Goal: Information Seeking & Learning: Check status

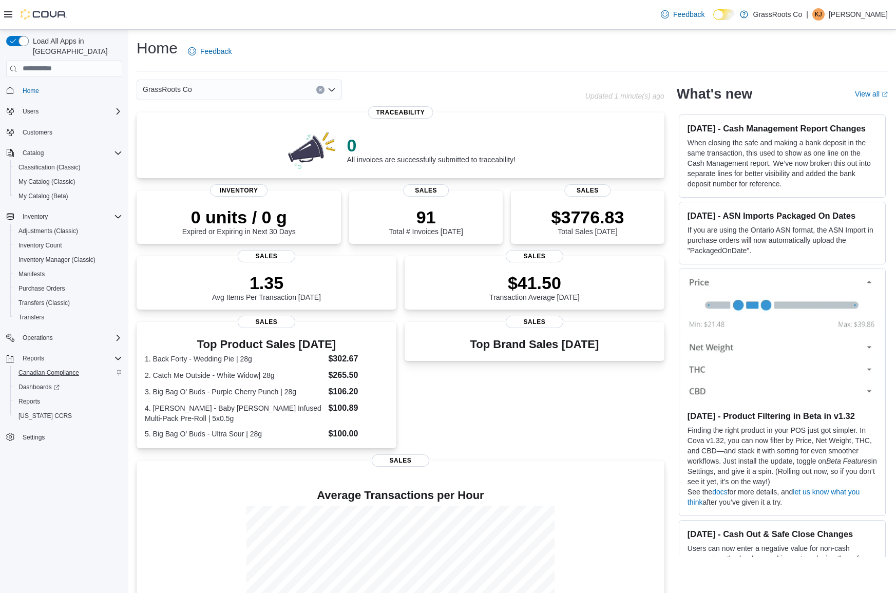
scroll to position [1, 0]
click at [31, 397] on span "Reports" at bounding box center [29, 401] width 22 height 8
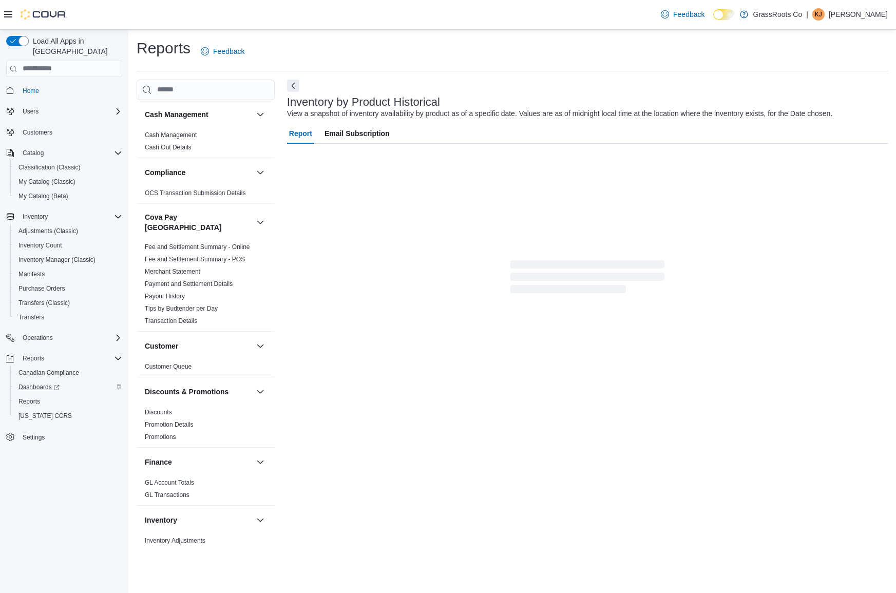
click at [33, 383] on span "Dashboards" at bounding box center [38, 387] width 41 height 8
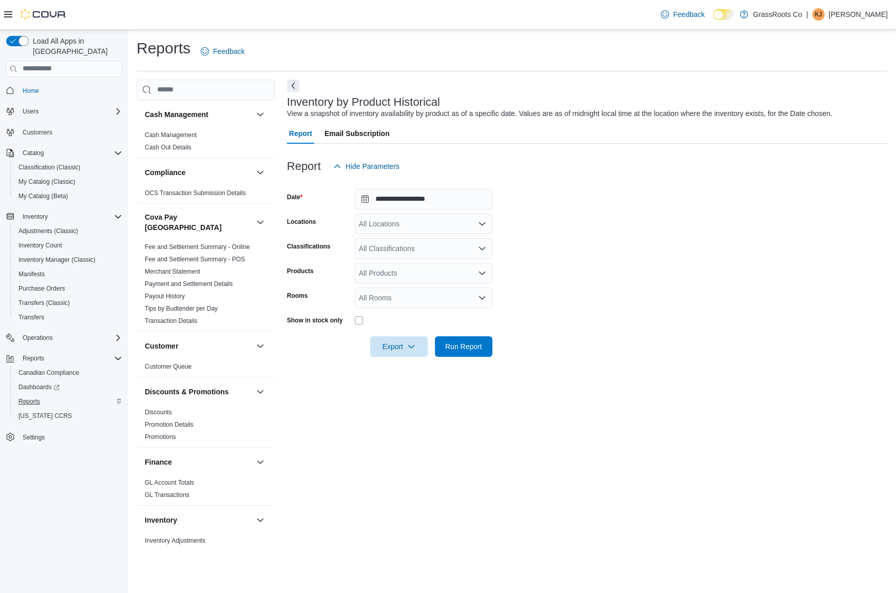
click at [33, 397] on span "Reports" at bounding box center [29, 401] width 22 height 8
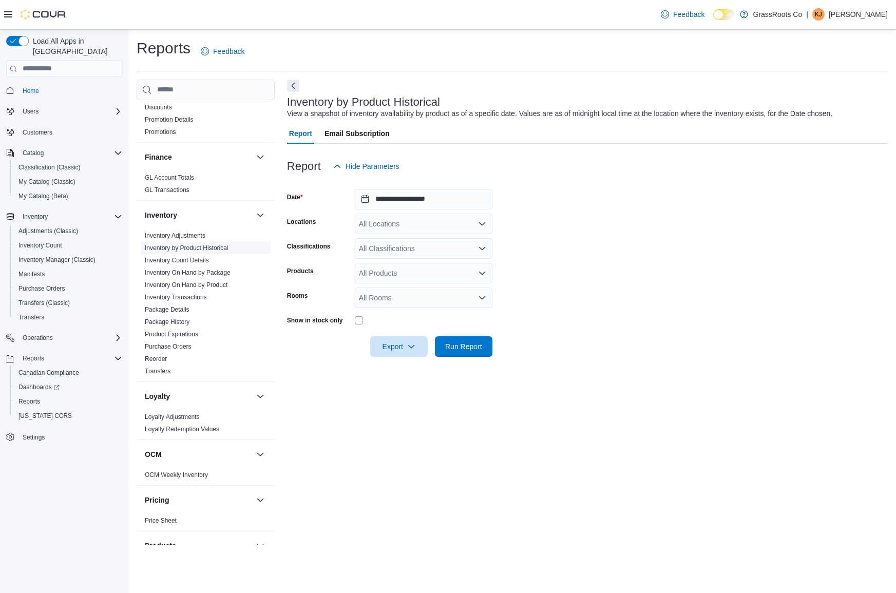
scroll to position [308, 0]
click at [189, 279] on link "Inventory On Hand by Product" at bounding box center [186, 282] width 83 height 7
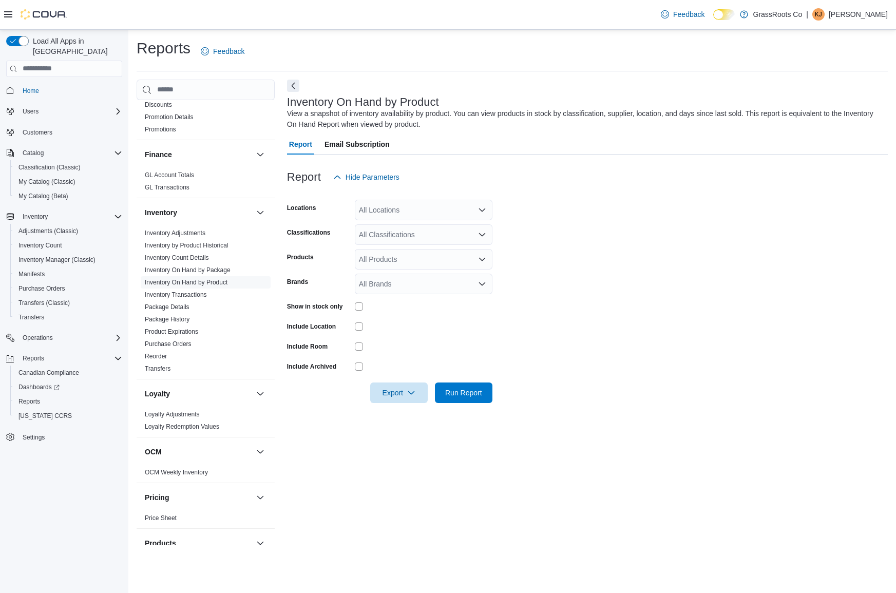
click at [484, 208] on icon "Open list of options" at bounding box center [482, 209] width 6 height 3
click at [577, 204] on form "Locations All Locations Classifications All Classifications Products All Produc…" at bounding box center [587, 295] width 601 height 216
click at [365, 303] on div at bounding box center [424, 306] width 138 height 8
click at [464, 392] on span "Run Report" at bounding box center [463, 392] width 37 height 10
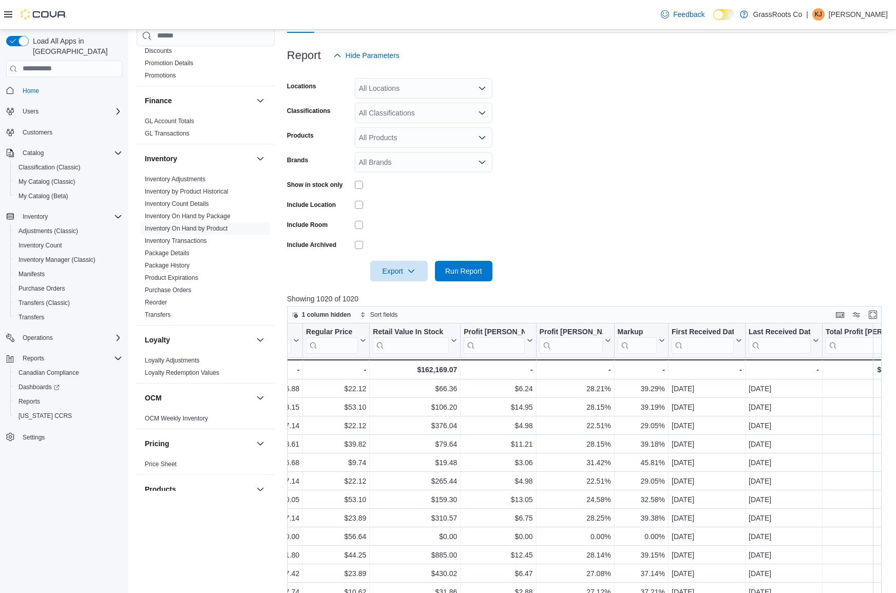
scroll to position [0, 930]
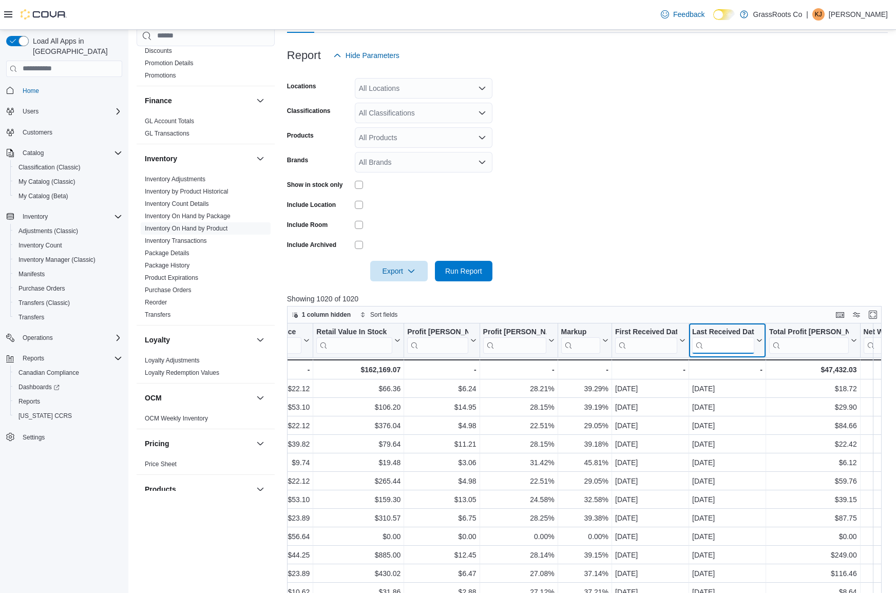
click at [720, 346] on input "search" at bounding box center [723, 345] width 62 height 16
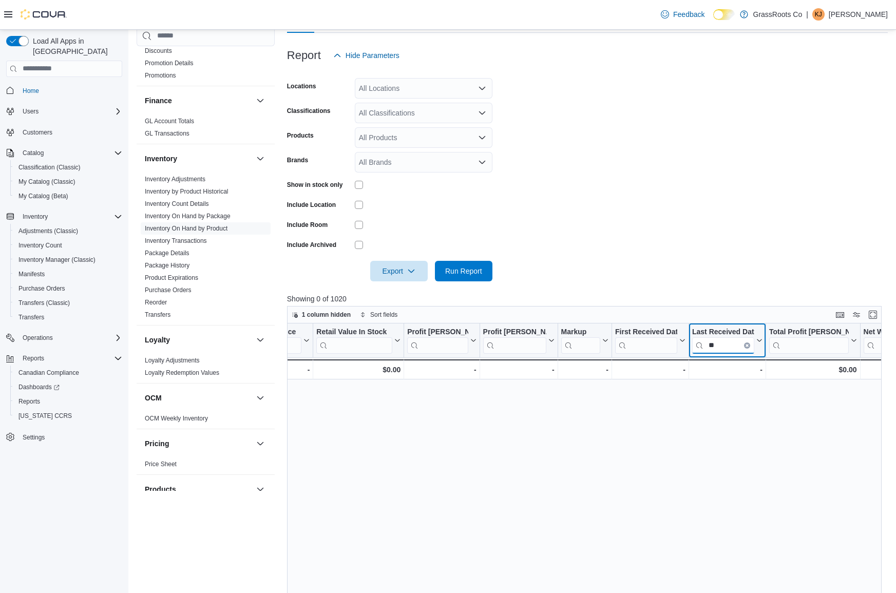
type input "*"
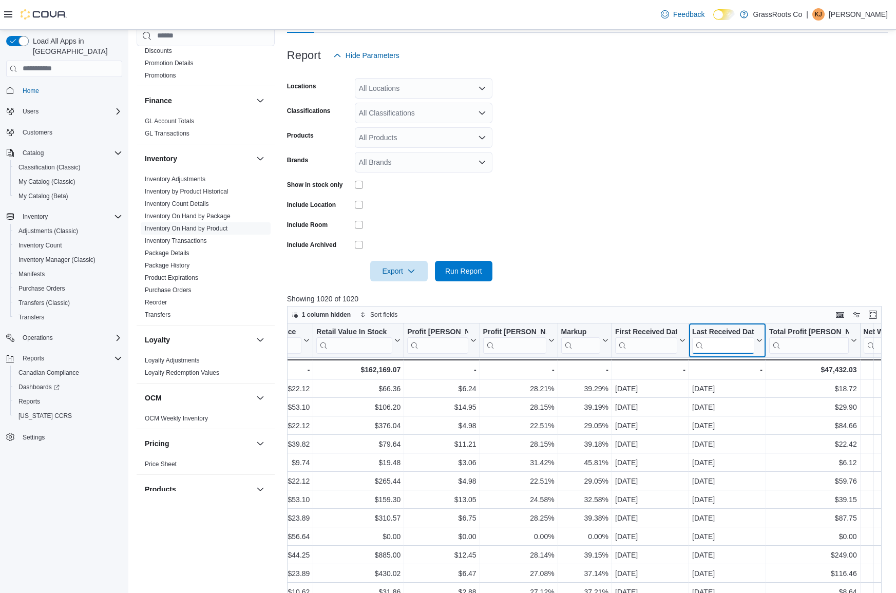
click at [716, 345] on input "search" at bounding box center [723, 345] width 62 height 16
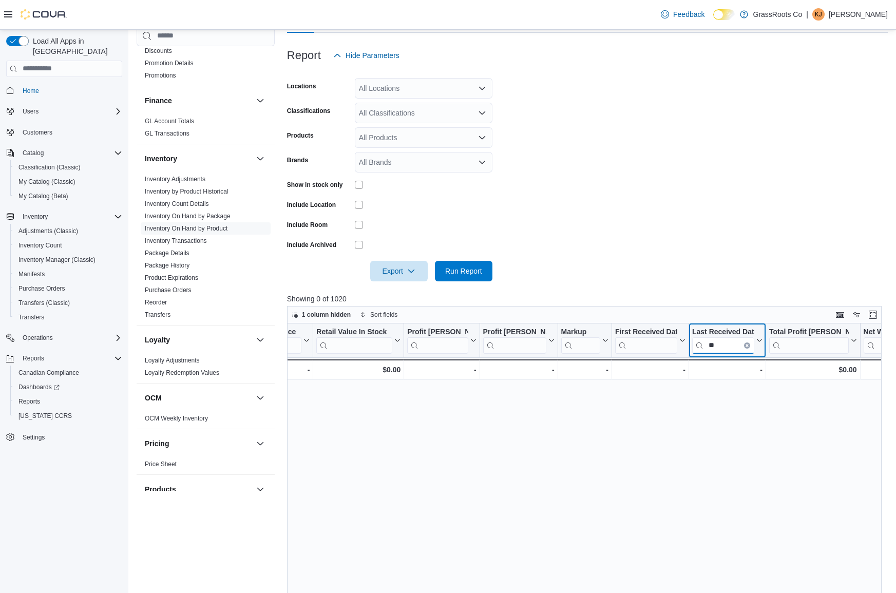
type input "*"
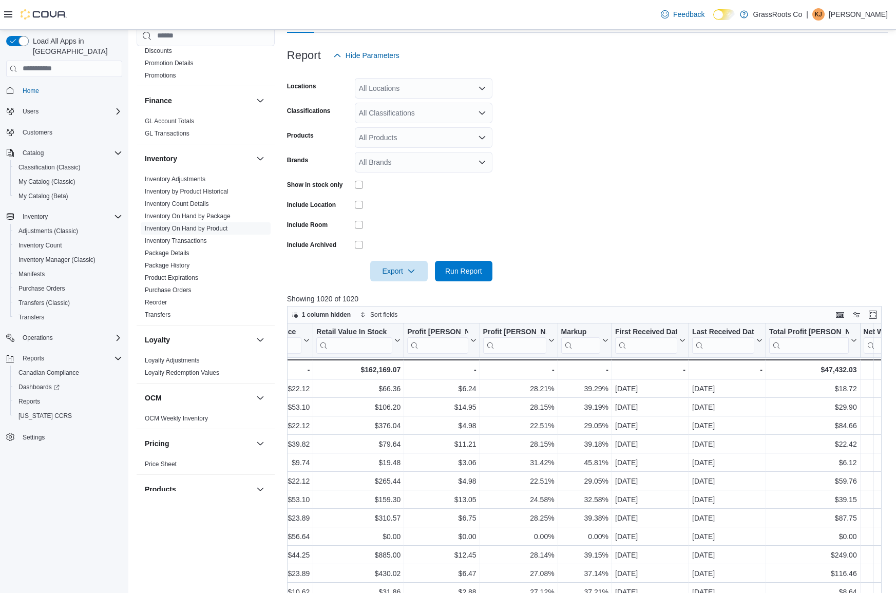
scroll to position [0, 923]
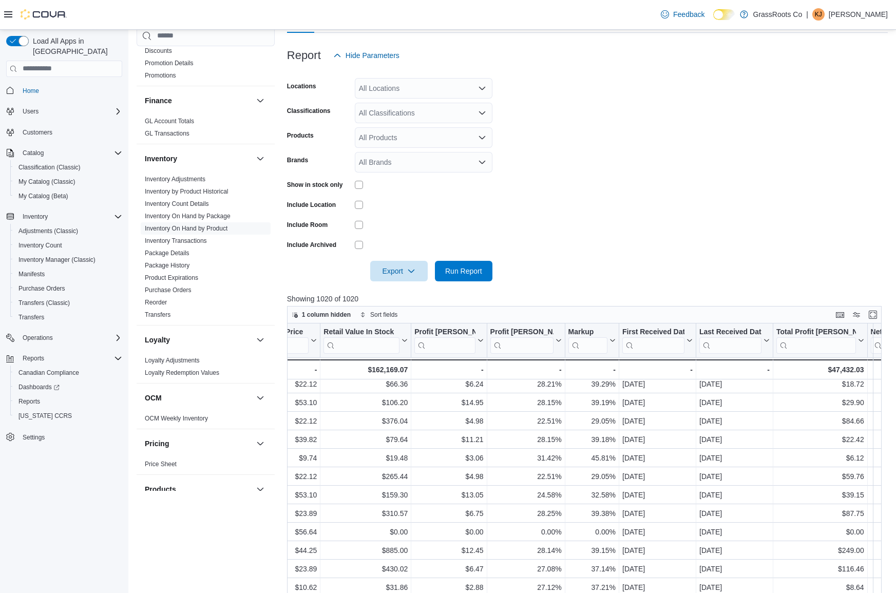
click at [654, 344] on div "Product Click to view column header actions Classification Click to view column…" at bounding box center [584, 542] width 595 height 439
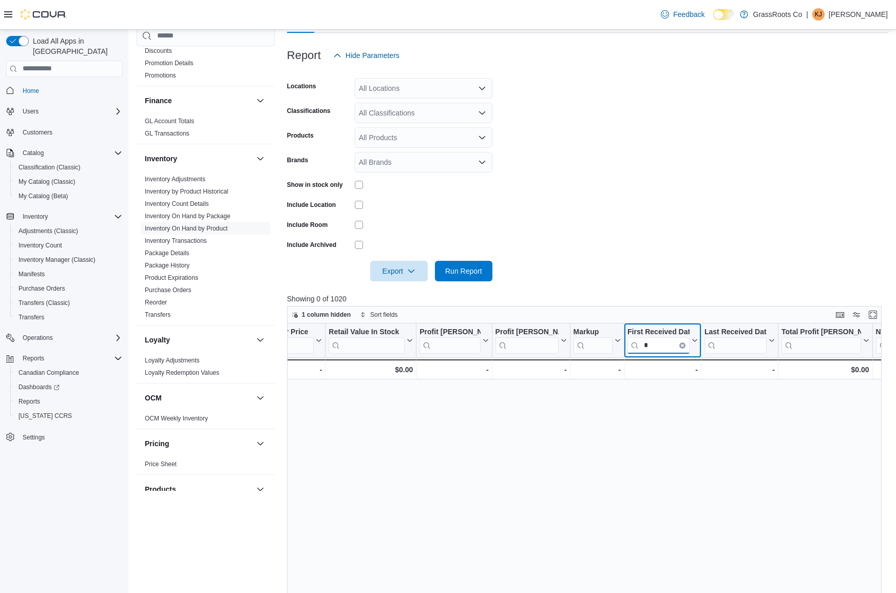
scroll to position [0, 918]
type input "*"
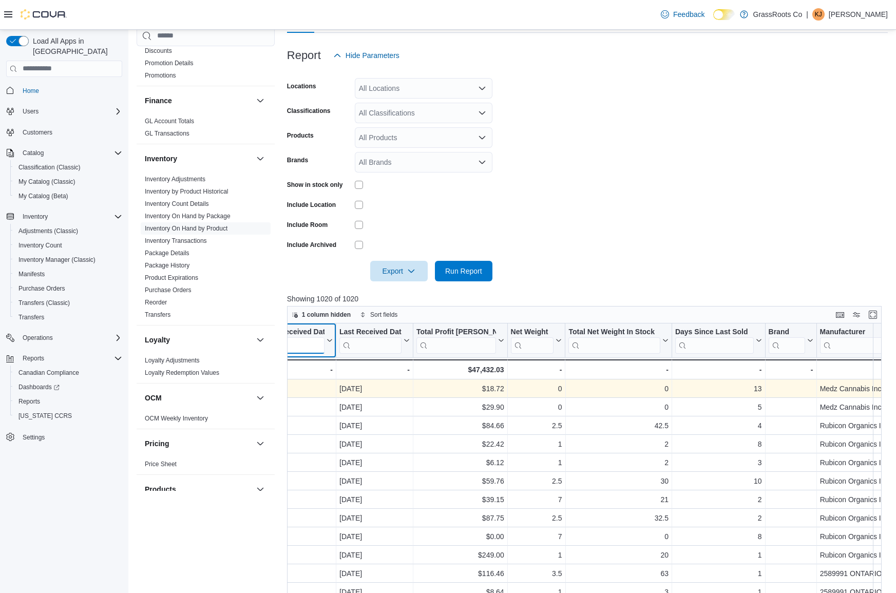
scroll to position [0, 1284]
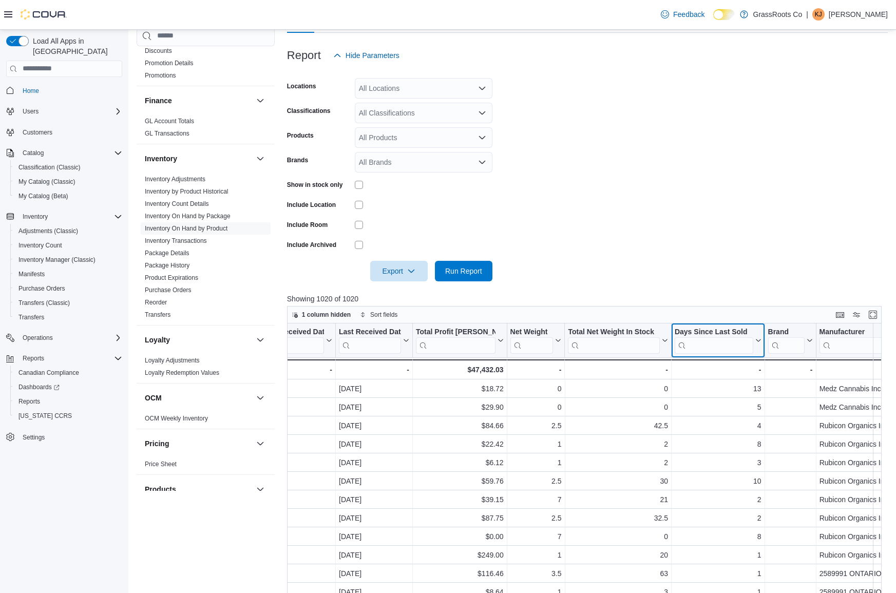
click at [756, 339] on icon at bounding box center [758, 340] width 5 height 3
click at [731, 390] on span "Sort High-Low" at bounding box center [725, 391] width 39 height 8
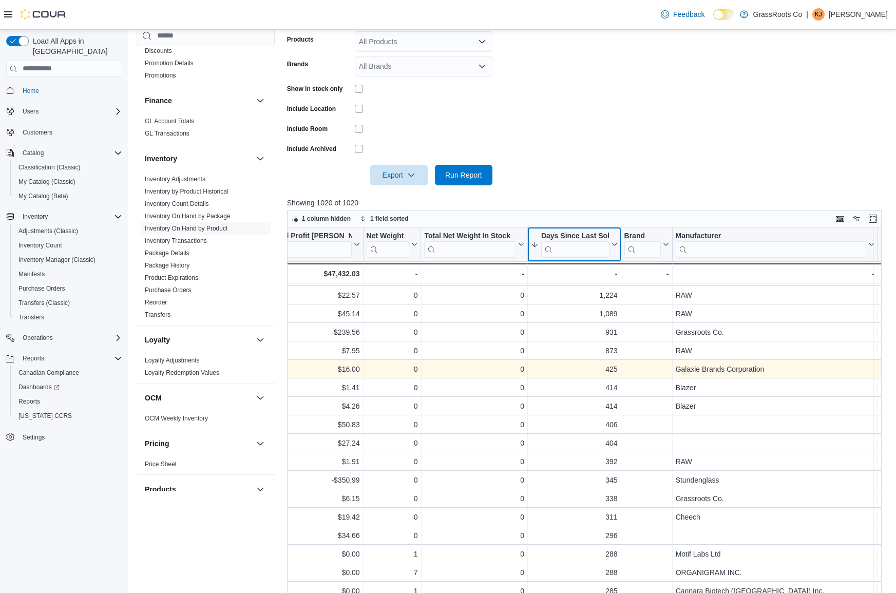
scroll to position [13, 1427]
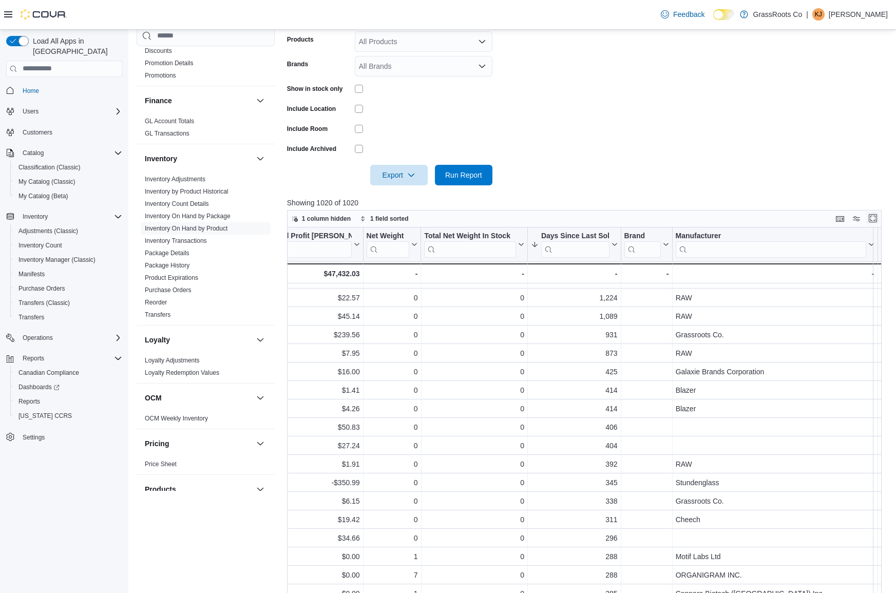
click at [871, 215] on button "Enter fullscreen" at bounding box center [873, 218] width 12 height 12
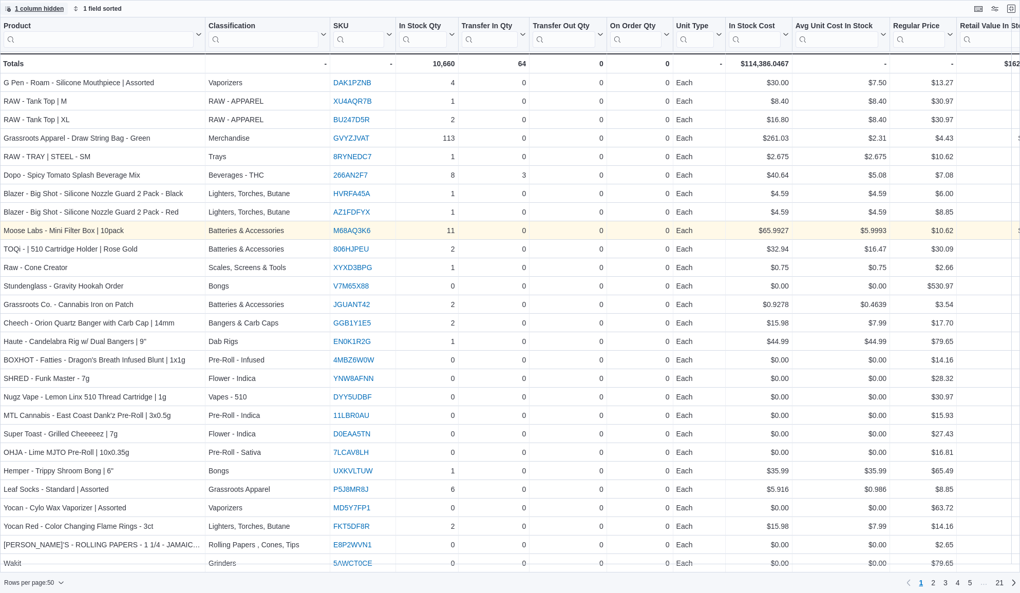
scroll to position [0, 0]
click at [255, 40] on input "search" at bounding box center [263, 39] width 110 height 16
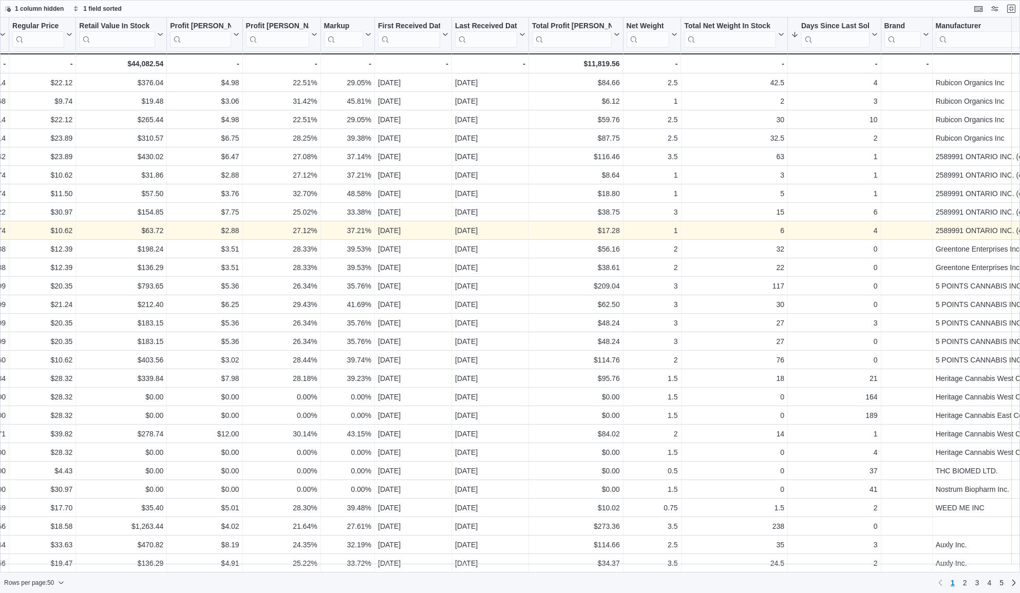
scroll to position [0, 881]
click at [873, 34] on icon at bounding box center [873, 34] width 8 height 6
click at [853, 84] on span "Sort High-Low" at bounding box center [840, 86] width 39 height 8
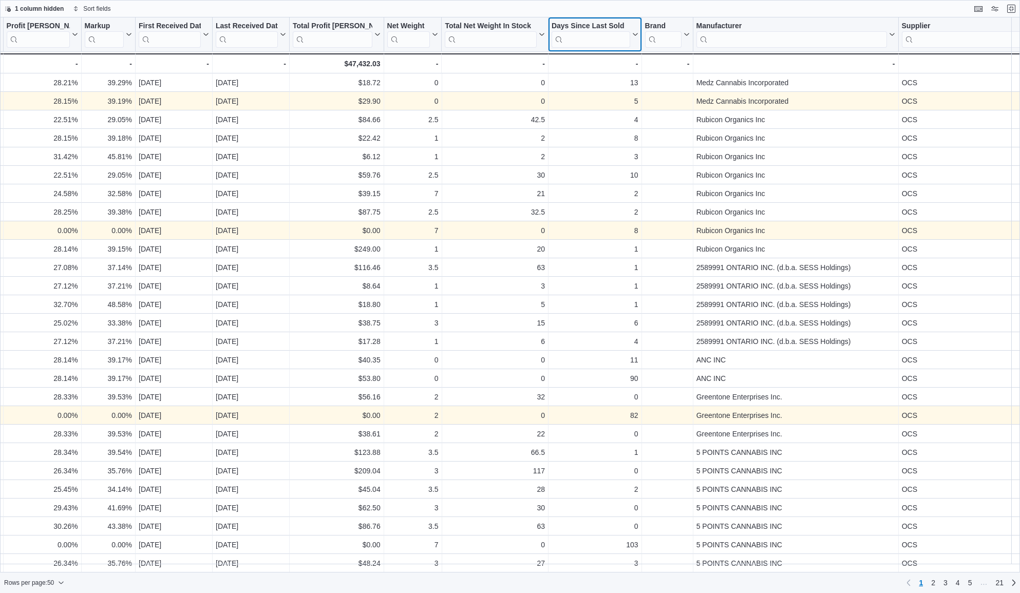
scroll to position [0, 1121]
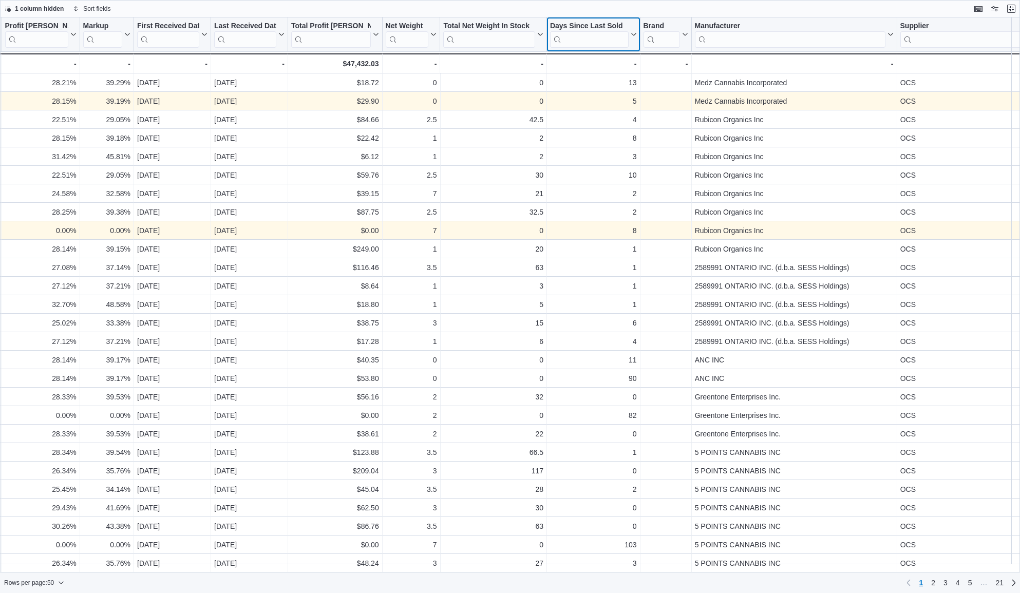
click at [632, 35] on icon at bounding box center [632, 34] width 8 height 6
click at [600, 89] on span "Sort High-Low" at bounding box center [600, 86] width 39 height 8
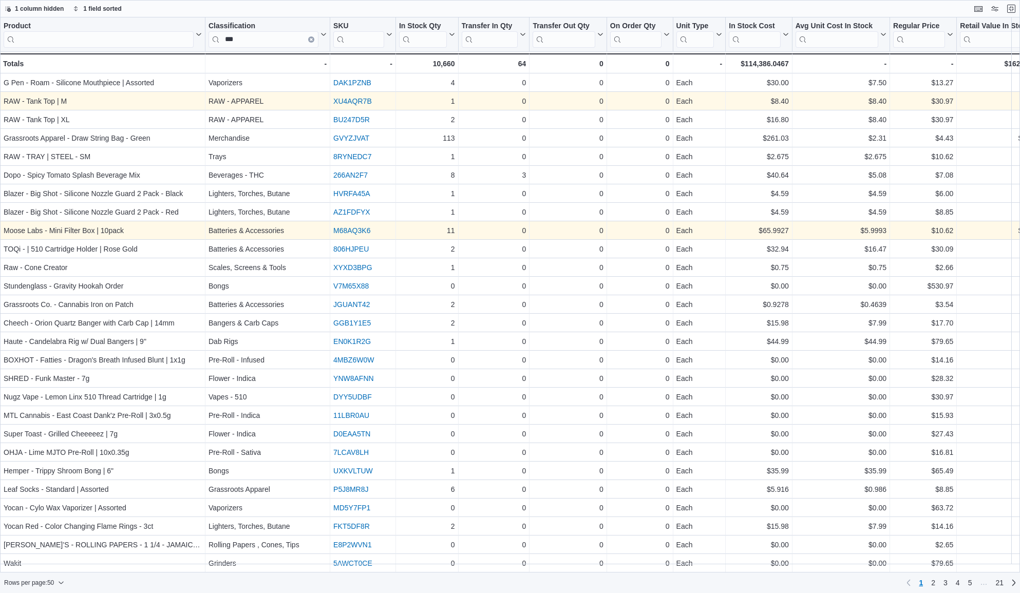
scroll to position [0, 0]
click at [258, 42] on input "***" at bounding box center [263, 39] width 110 height 16
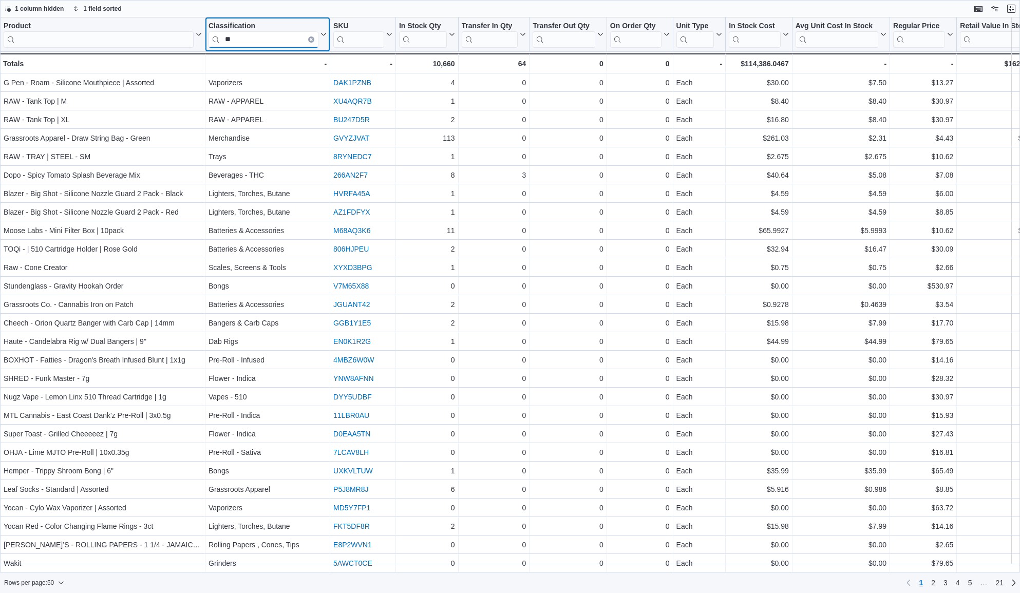
type input "*"
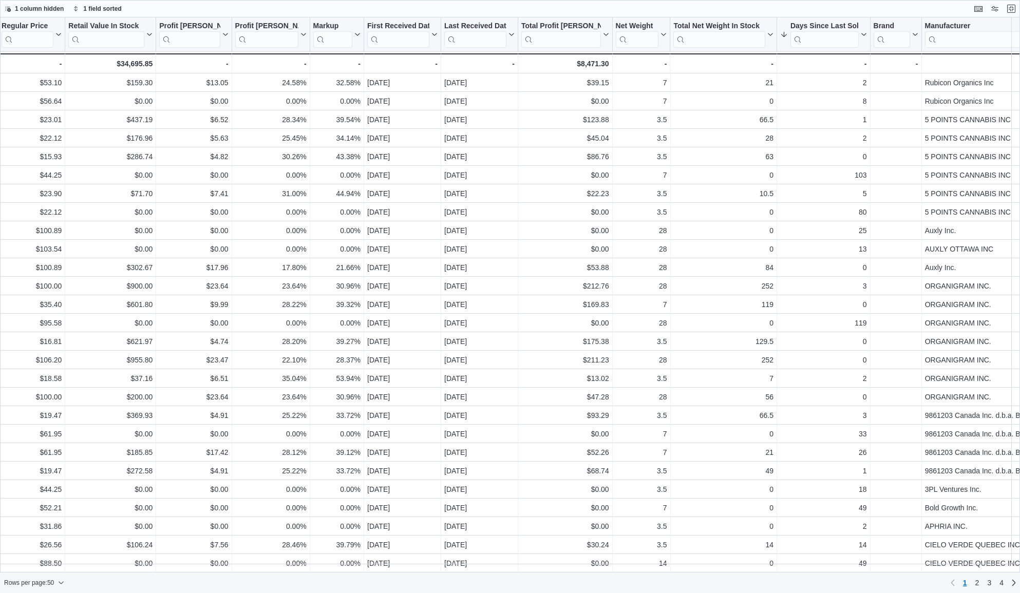
scroll to position [0, 893]
type input "******"
click at [862, 32] on icon at bounding box center [861, 34] width 8 height 6
click at [837, 85] on span "Sort High-Low" at bounding box center [828, 86] width 39 height 8
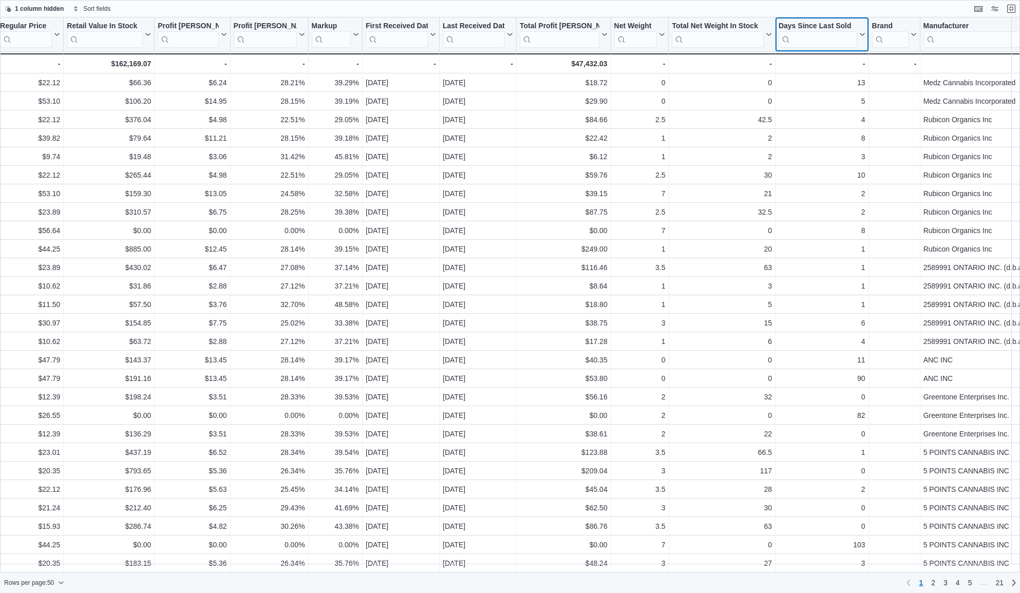
click at [860, 31] on button "Days Since Last Sold" at bounding box center [821, 35] width 87 height 26
click at [834, 87] on span "Sort High-Low" at bounding box center [828, 86] width 39 height 8
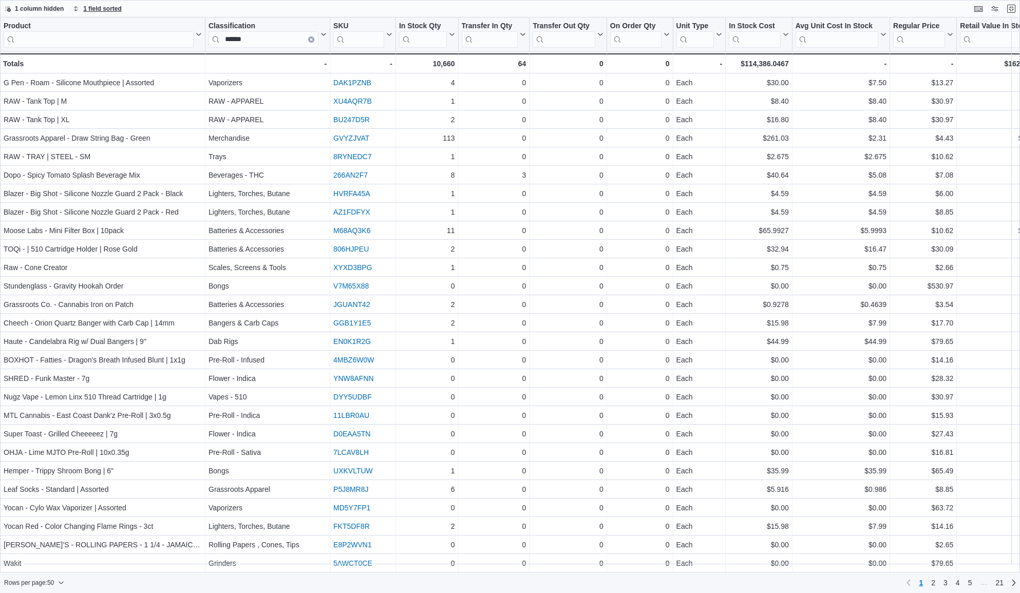
scroll to position [0, 0]
